Goal: Find specific page/section: Find specific page/section

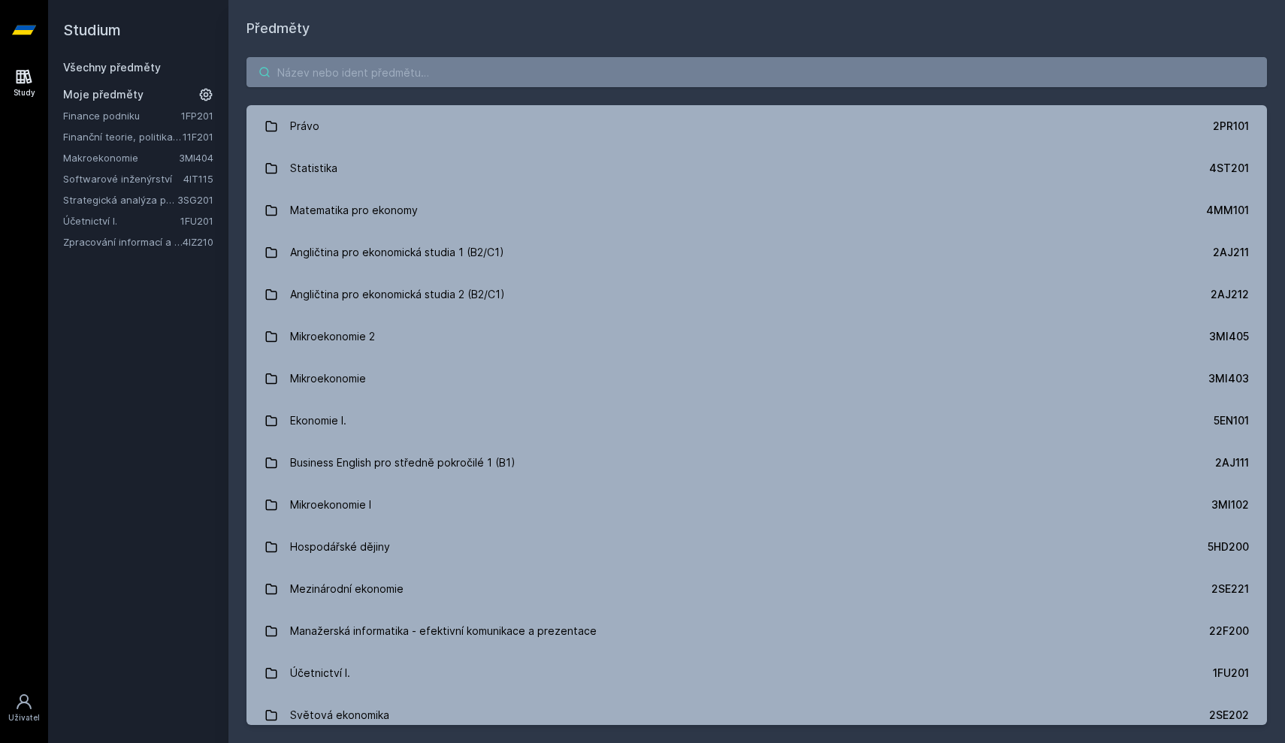
click at [416, 82] on input "search" at bounding box center [756, 72] width 1020 height 30
type input "p"
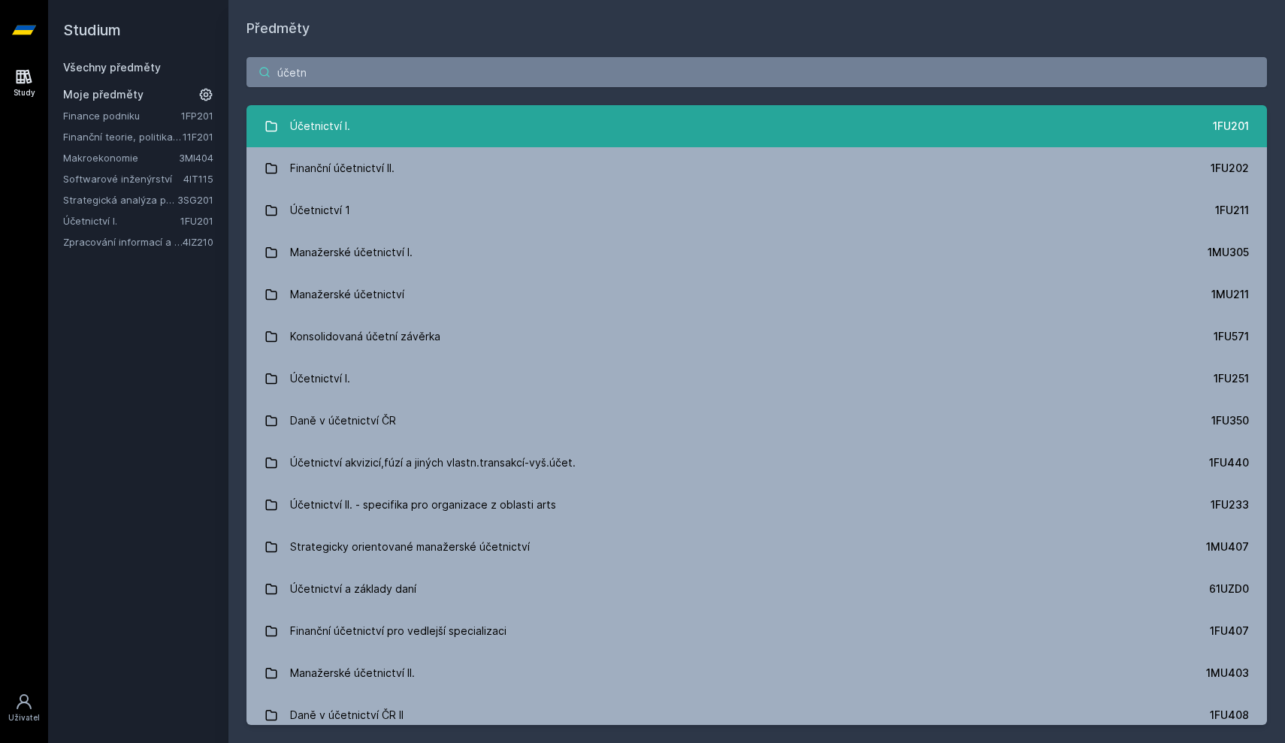
type input "účetn"
click at [394, 109] on link "Účetnictví I. 1FU201" at bounding box center [756, 126] width 1020 height 42
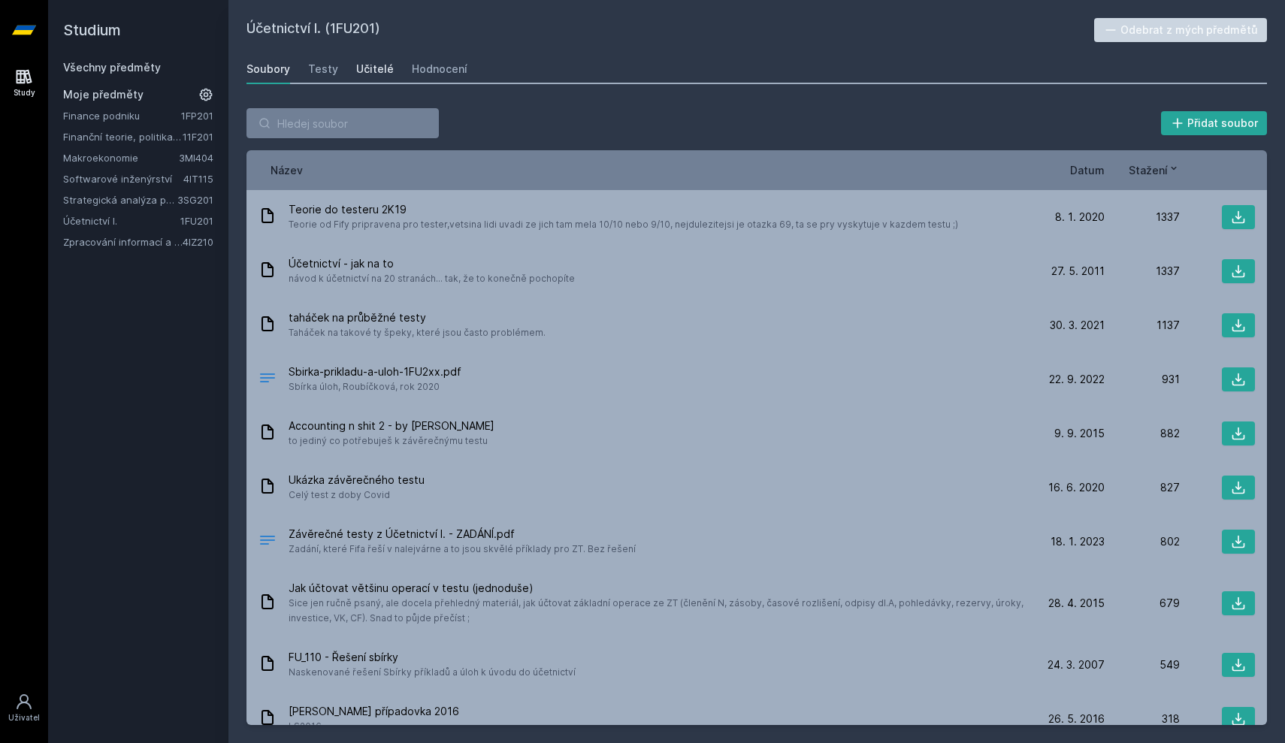
click at [363, 71] on div "Učitelé" at bounding box center [375, 69] width 38 height 15
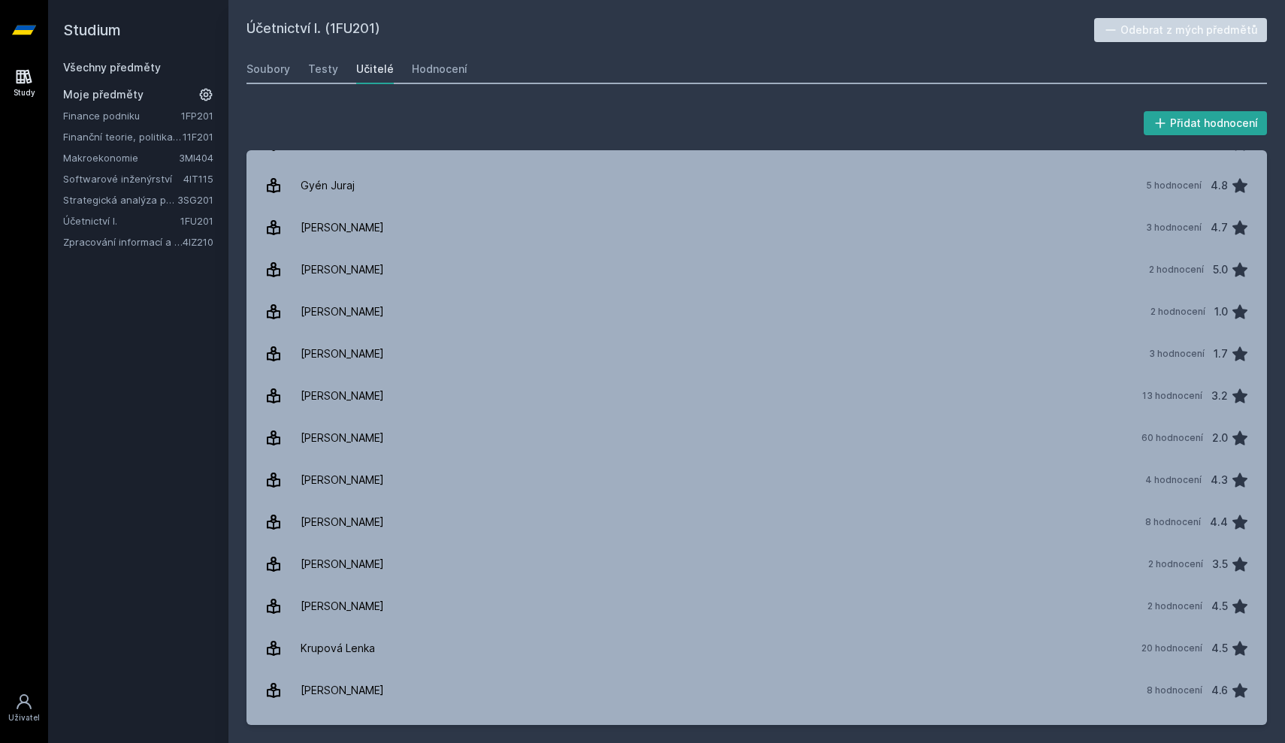
scroll to position [420, 0]
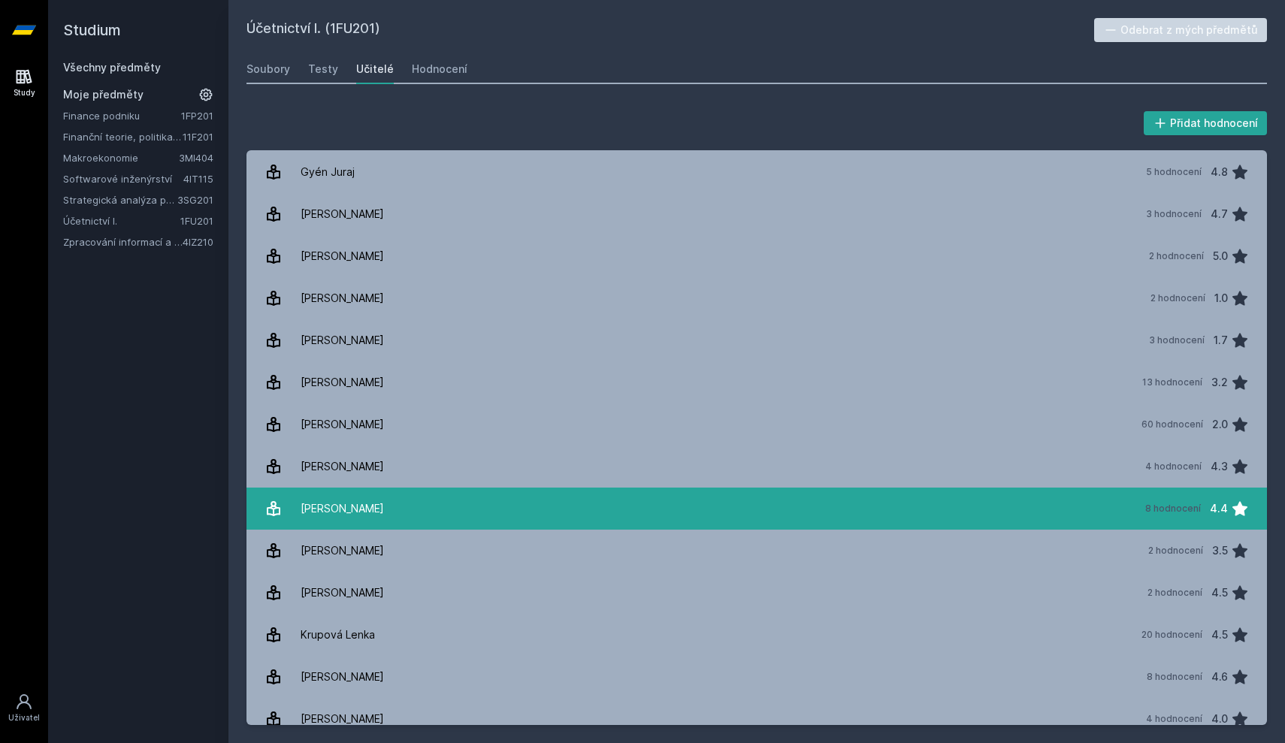
click at [367, 514] on link "[PERSON_NAME] 8 hodnocení 4.4" at bounding box center [756, 509] width 1020 height 42
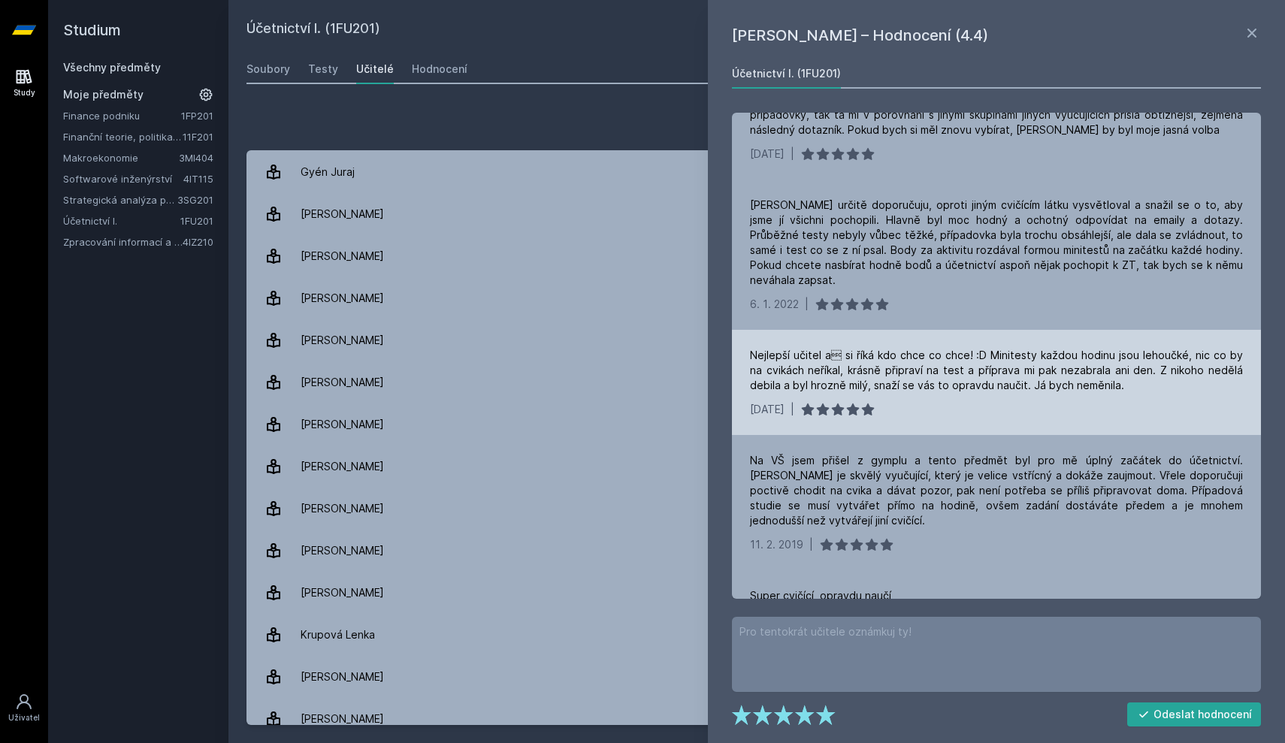
scroll to position [473, 0]
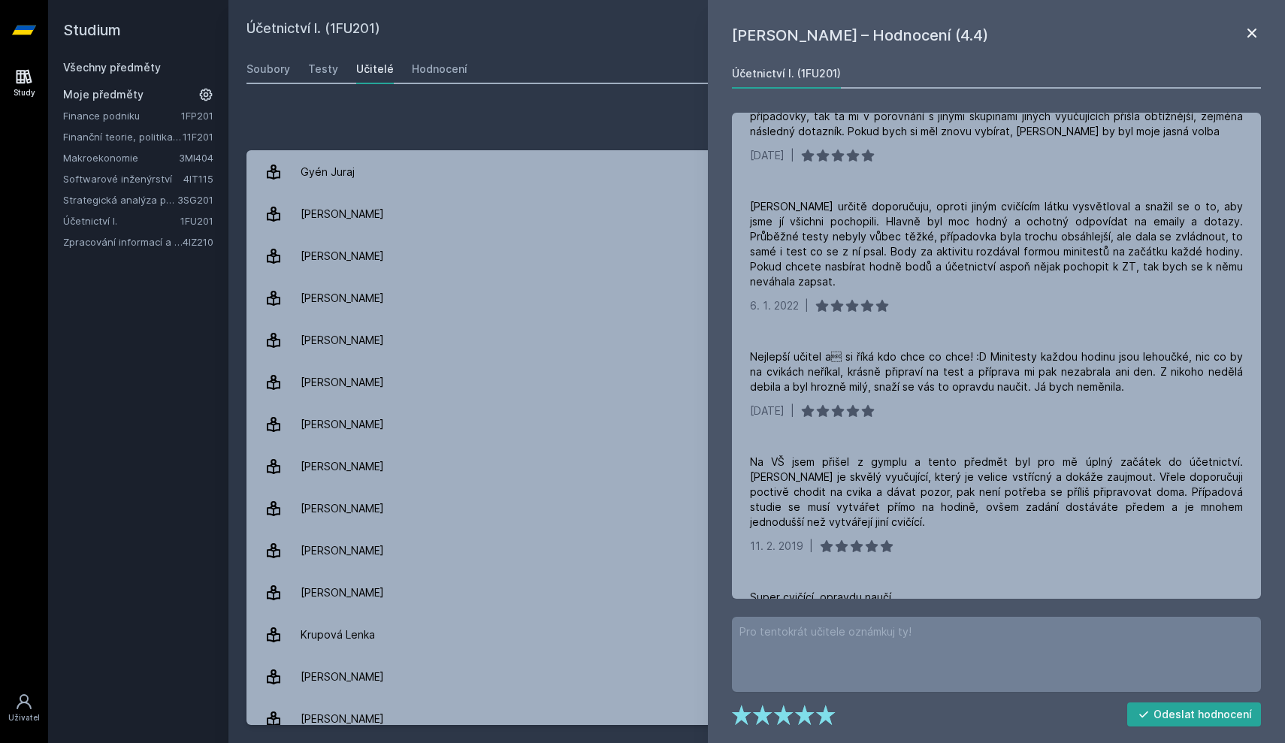
click at [1257, 26] on icon at bounding box center [1252, 33] width 18 height 18
